Goal: Task Accomplishment & Management: Complete application form

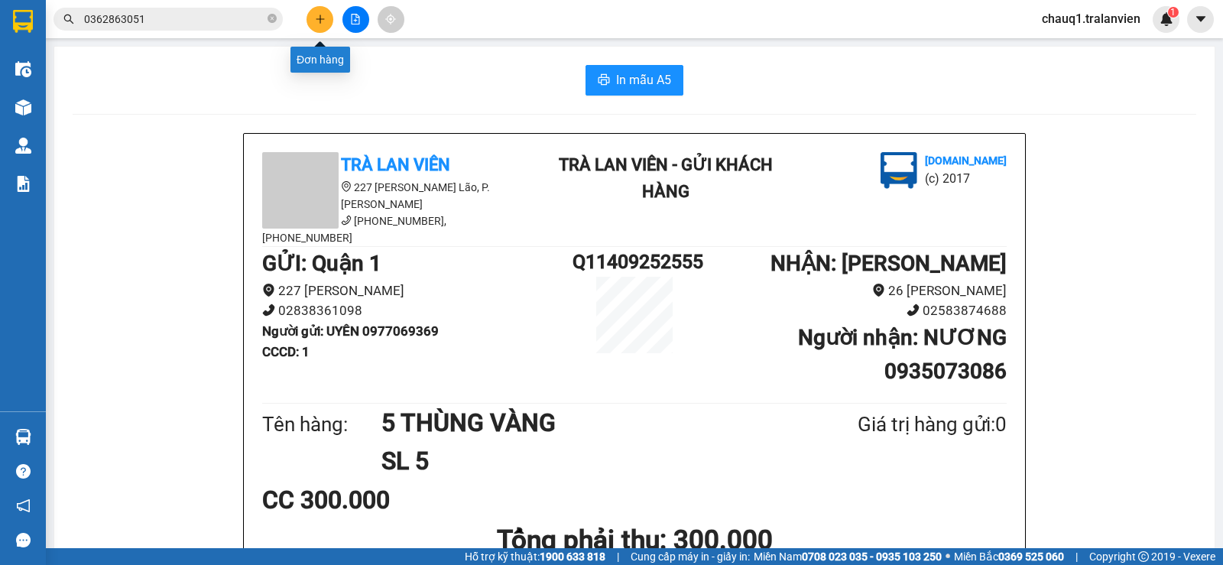
click at [313, 28] on button at bounding box center [320, 19] width 27 height 27
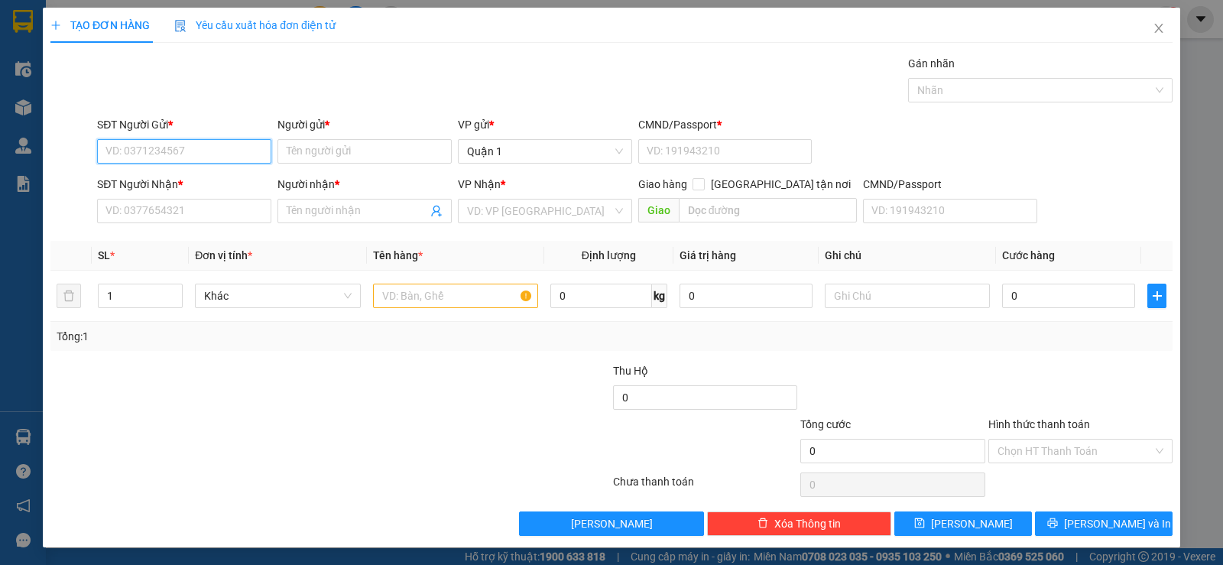
click at [223, 159] on input "SĐT Người Gửi *" at bounding box center [184, 151] width 174 height 24
type input "0762370333"
click at [351, 153] on input "Người gửi *" at bounding box center [364, 151] width 174 height 24
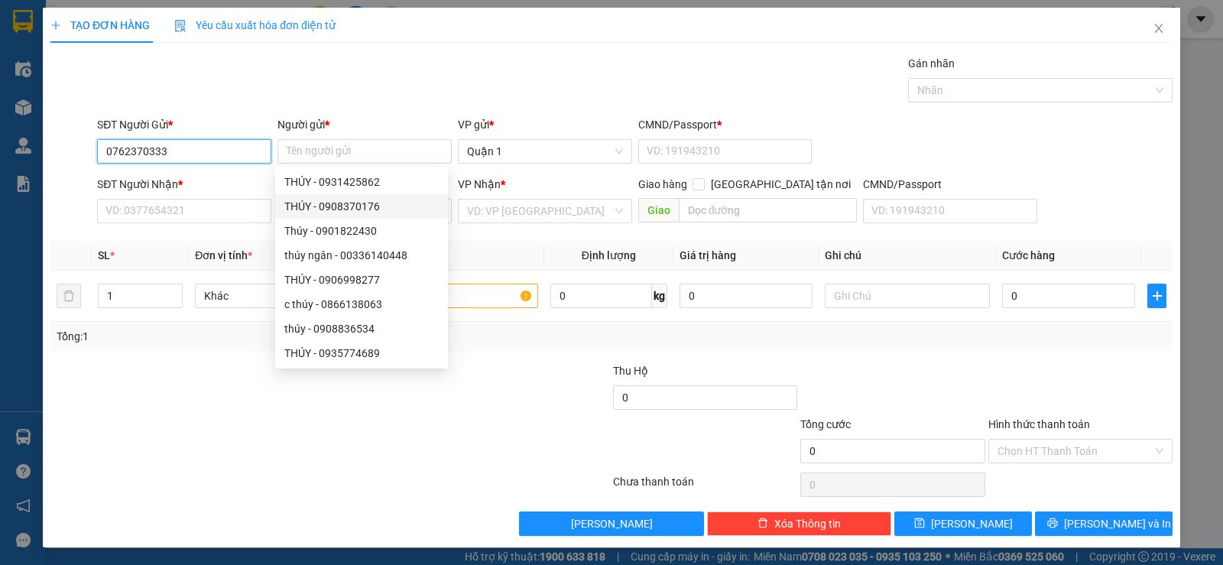
click at [187, 158] on input "0762370333" at bounding box center [184, 151] width 174 height 24
click at [188, 158] on input "0762370333" at bounding box center [184, 151] width 174 height 24
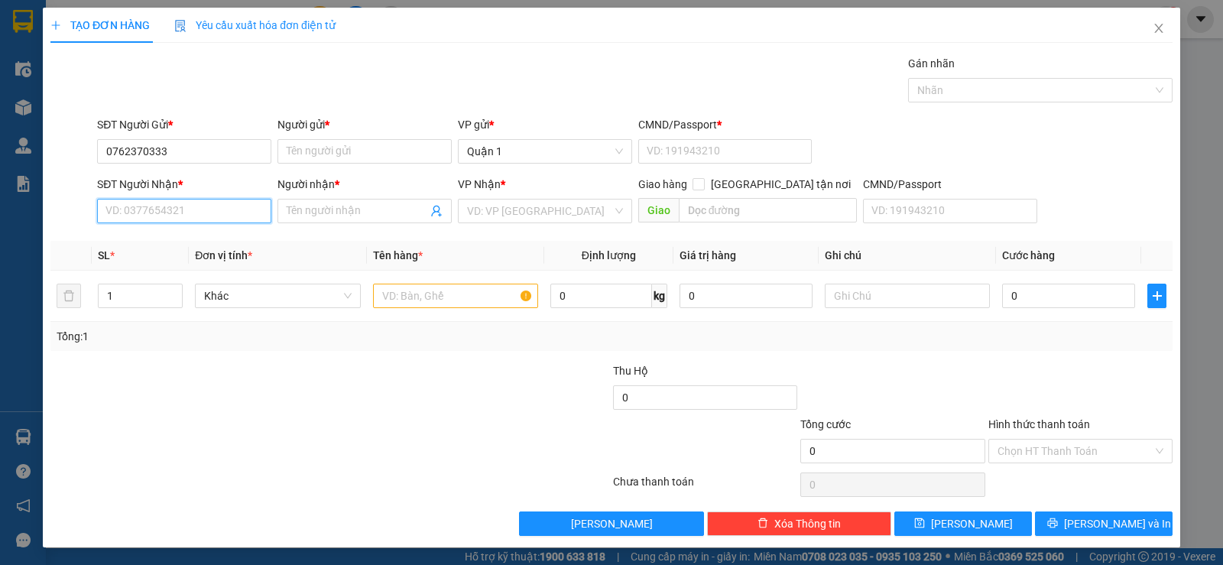
click at [173, 212] on input "SĐT Người Nhận *" at bounding box center [184, 211] width 174 height 24
paste input "0762370333"
type input "0762370333"
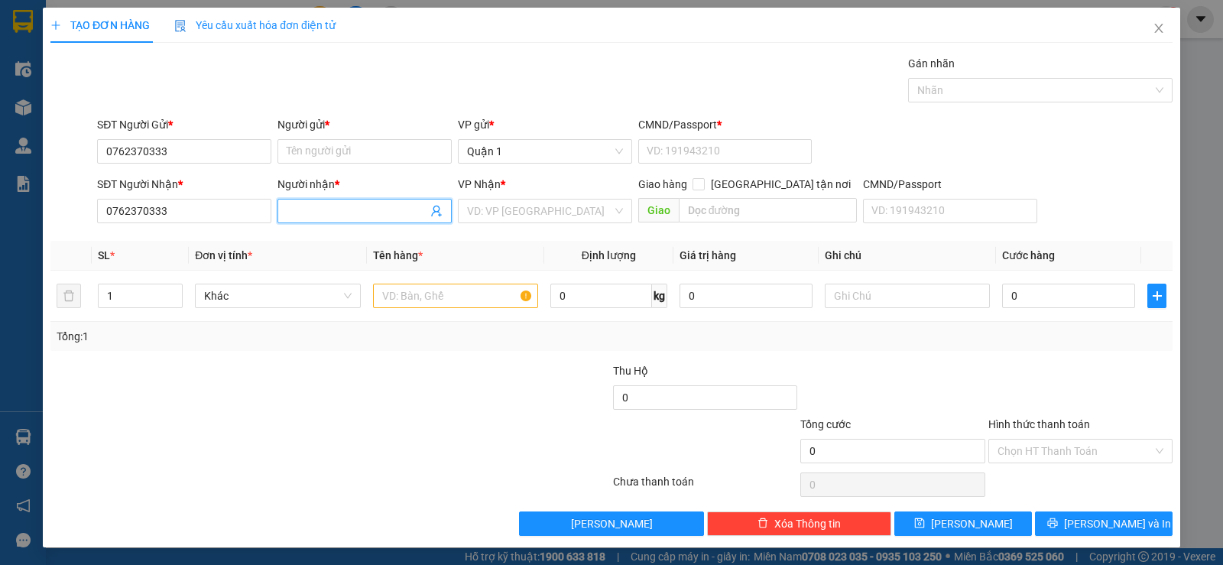
click at [319, 216] on input "Người nhận *" at bounding box center [357, 211] width 141 height 17
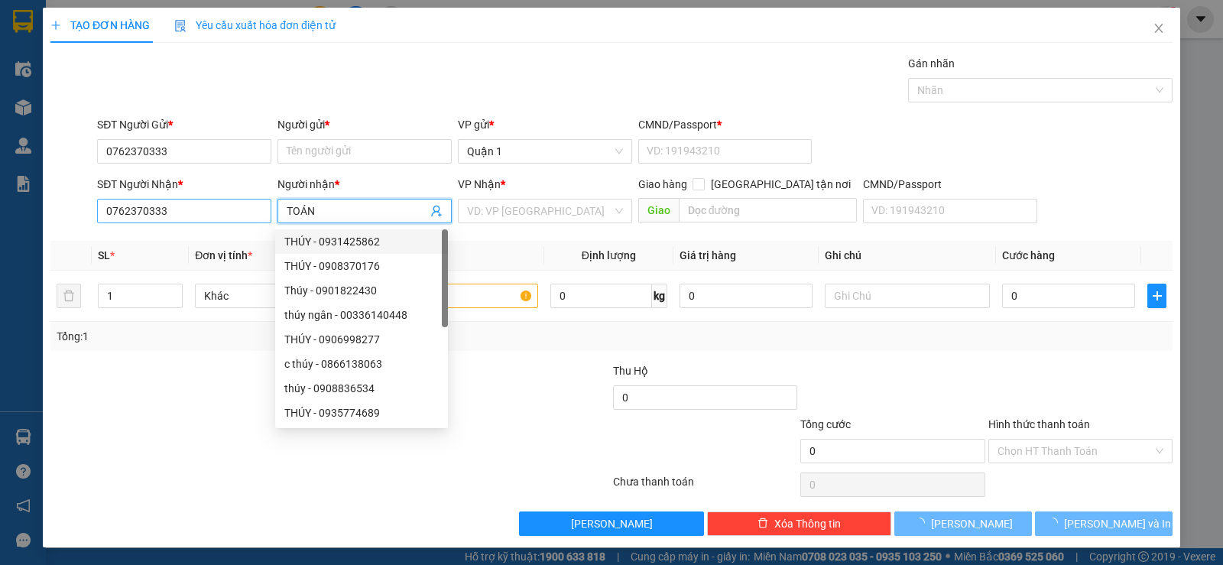
type input "TOÁN"
click at [261, 209] on input "0762370333" at bounding box center [184, 211] width 174 height 24
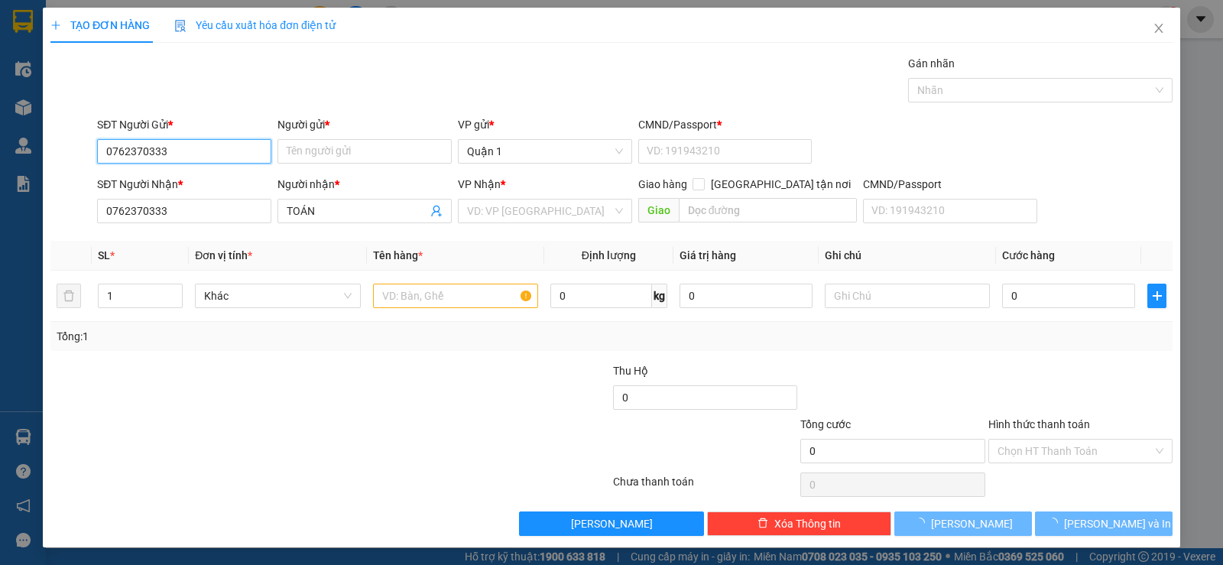
click at [195, 154] on input "0762370333" at bounding box center [184, 151] width 174 height 24
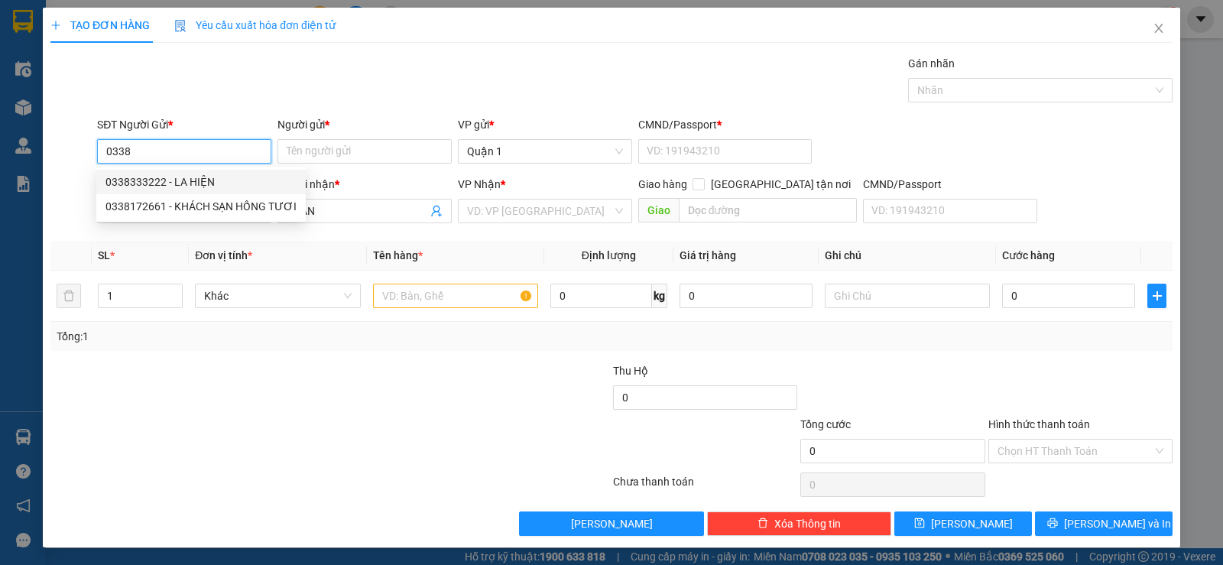
click at [238, 185] on div "0338333222 - LA HIỆN" at bounding box center [200, 182] width 191 height 17
type input "0338333222"
type input "LA HIỆN"
type input "1"
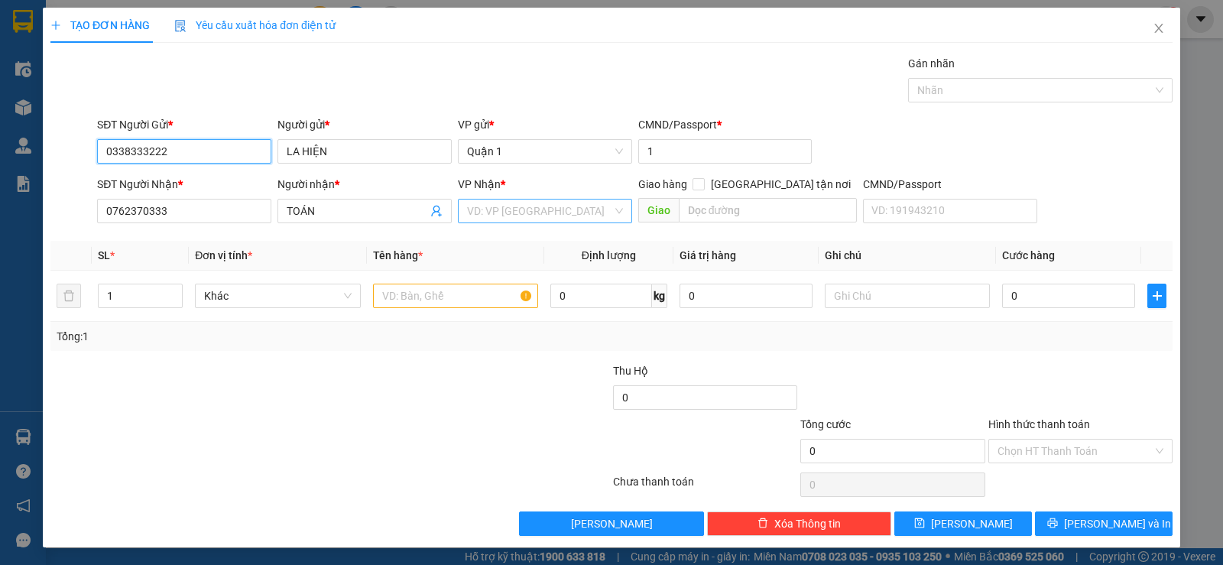
type input "0338333222"
click at [495, 211] on input "search" at bounding box center [539, 210] width 145 height 23
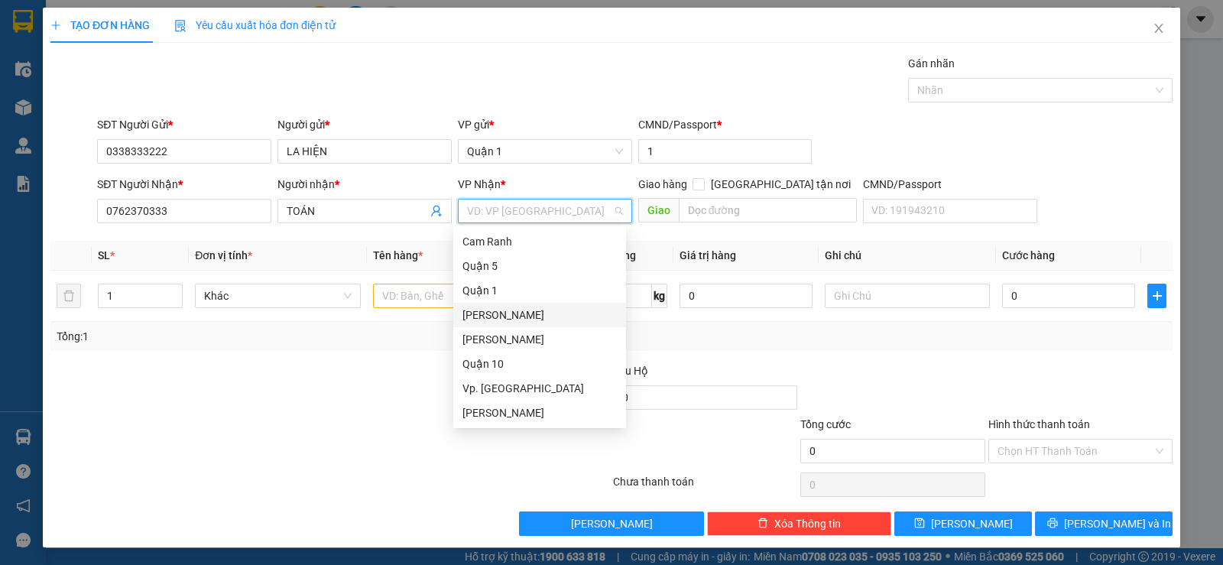
click at [515, 322] on div "[PERSON_NAME]" at bounding box center [539, 315] width 154 height 17
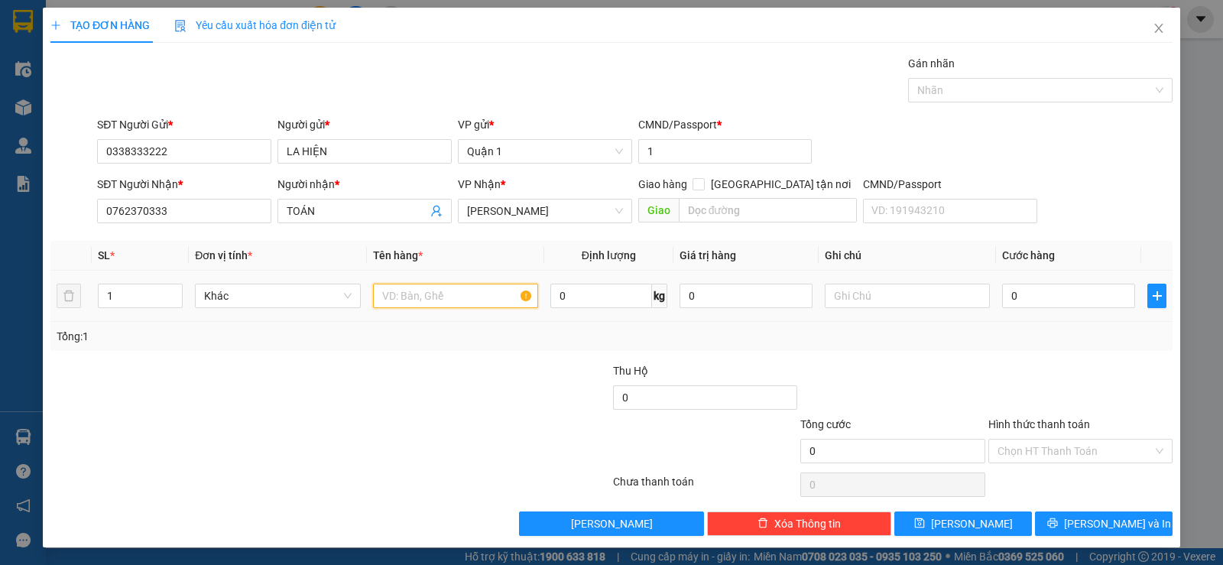
click at [389, 304] on input "text" at bounding box center [455, 296] width 165 height 24
type input "1 THÙNG GIẤY"
click at [1010, 302] on input "0" at bounding box center [1068, 296] width 133 height 24
type input "3"
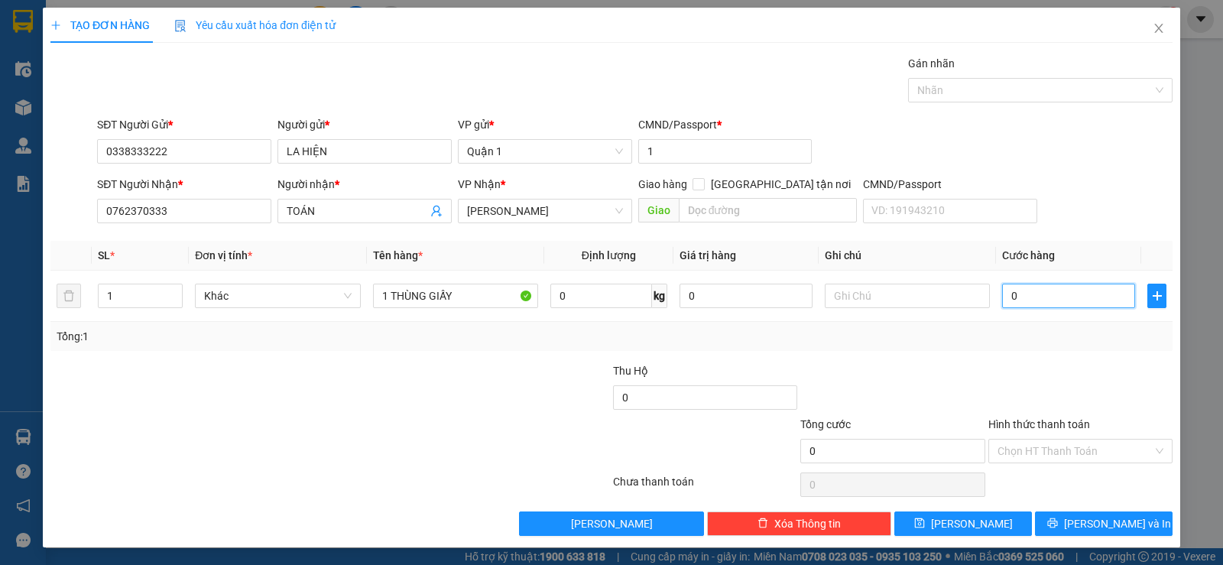
type input "3"
type input "35"
type input "35.000"
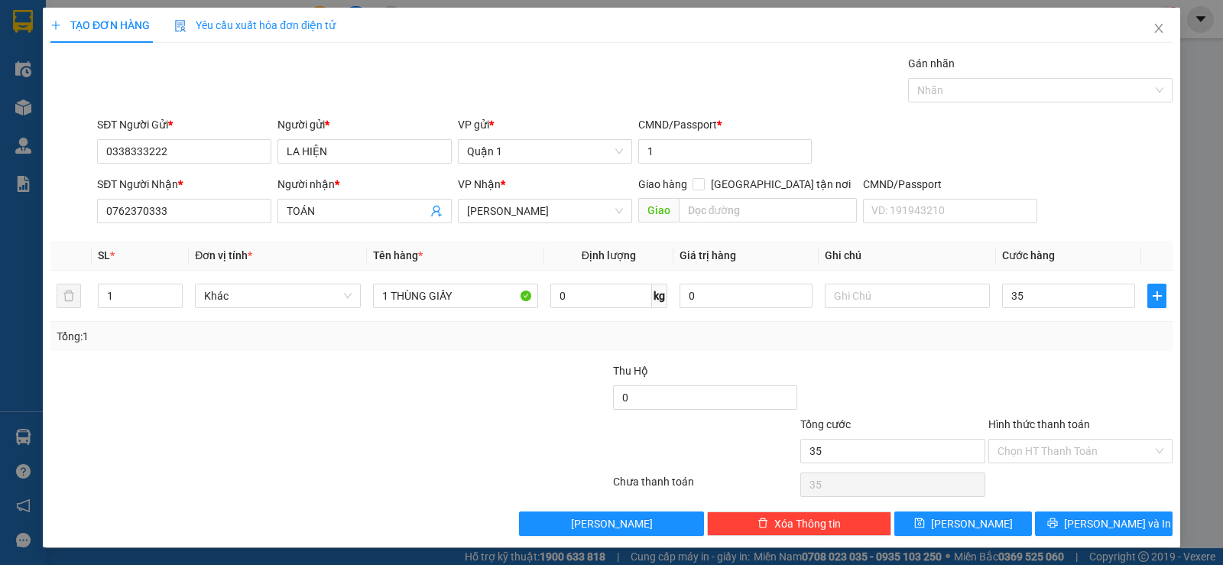
type input "35.000"
click at [1078, 231] on div "Transit Pickup Surcharge Ids Transit Deliver Surcharge Ids Transit Deliver Surc…" at bounding box center [611, 295] width 1122 height 481
click at [1062, 524] on button "[PERSON_NAME] và In" at bounding box center [1104, 523] width 138 height 24
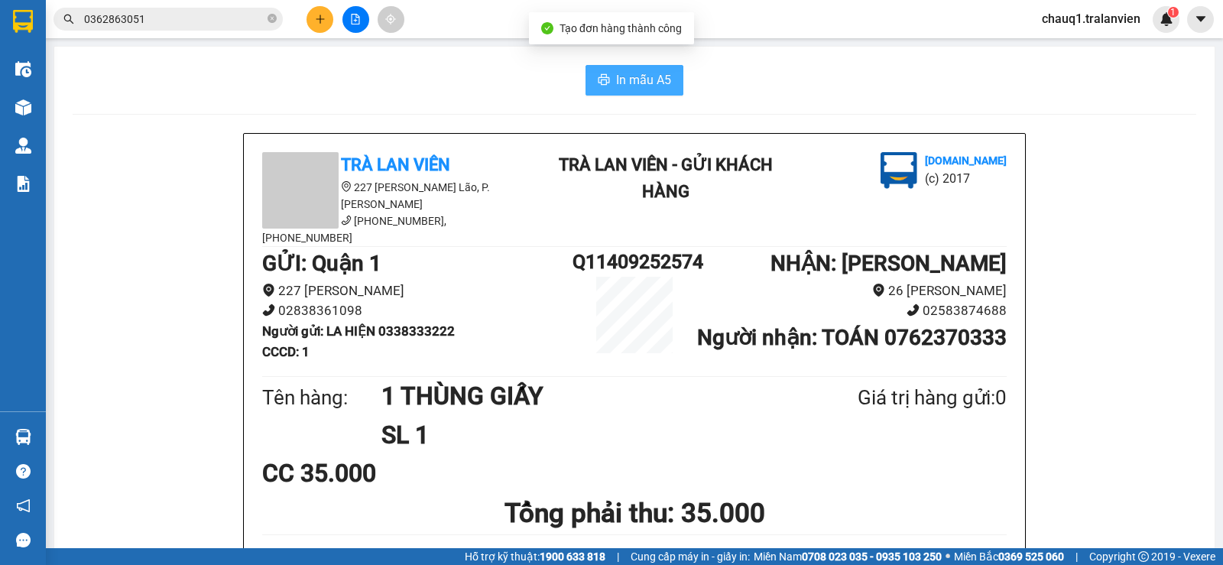
click at [631, 83] on span "In mẫu A5" at bounding box center [643, 79] width 55 height 19
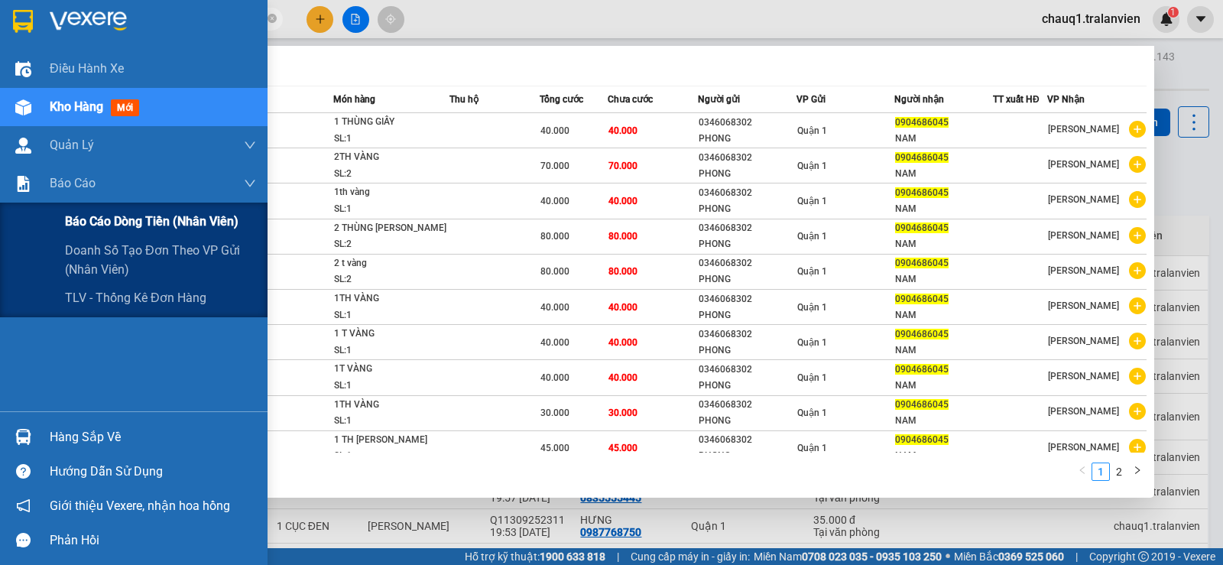
click at [78, 225] on span "Báo cáo dòng tiền (nhân viên)" at bounding box center [152, 221] width 174 height 19
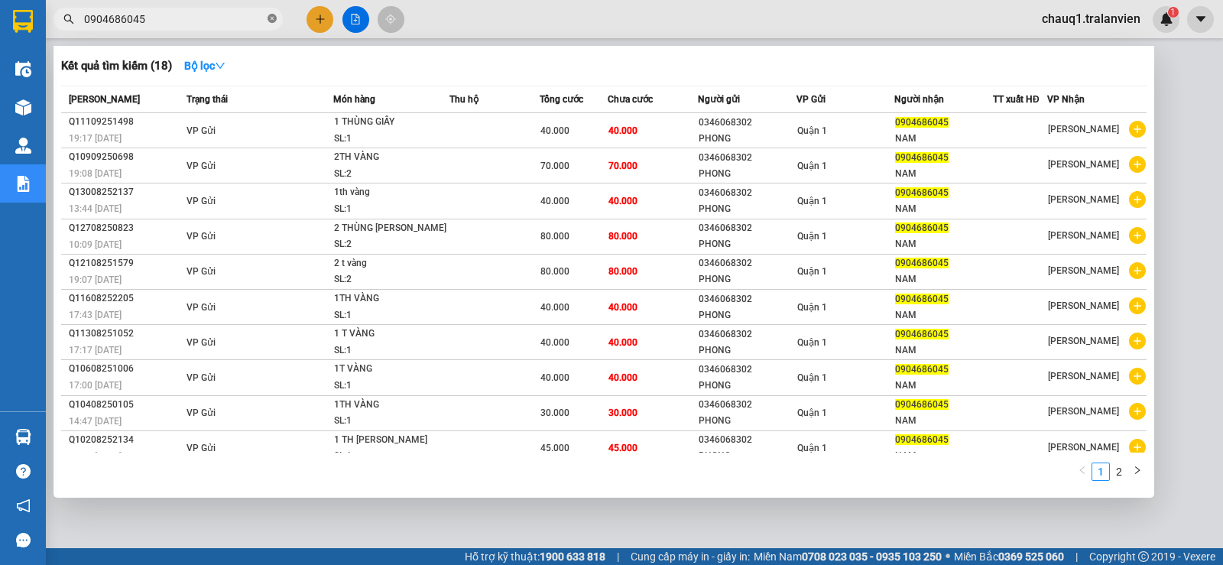
click at [275, 21] on icon "close-circle" at bounding box center [272, 18] width 9 height 9
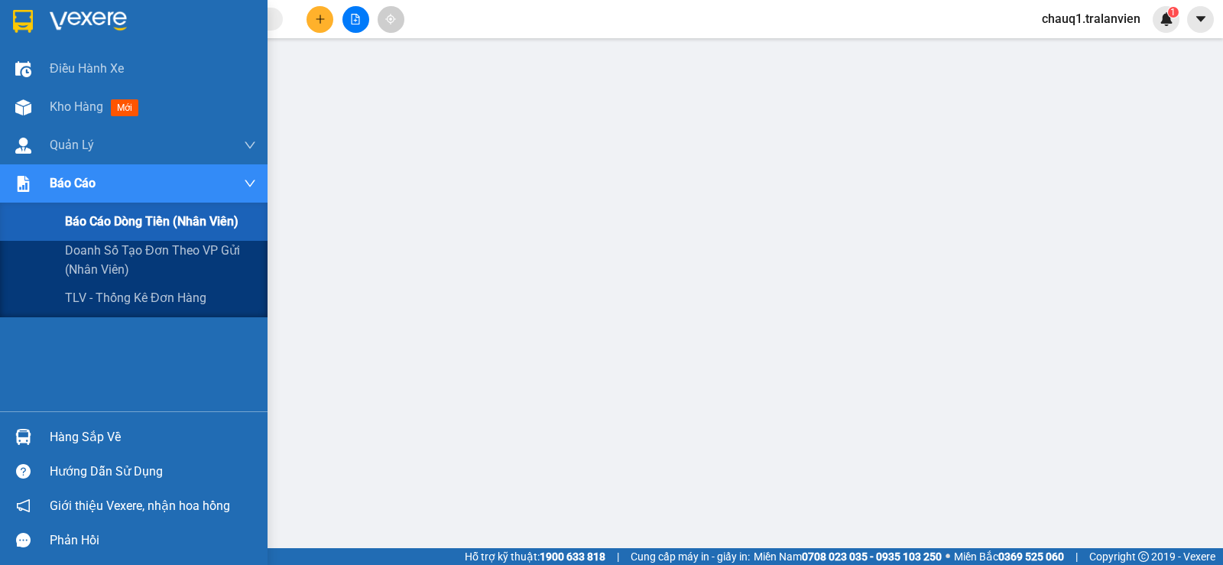
drag, startPoint x: 109, startPoint y: 222, endPoint x: 121, endPoint y: 215, distance: 14.0
click at [112, 219] on span "Báo cáo dòng tiền (nhân viên)" at bounding box center [152, 221] width 174 height 19
